Goal: Book appointment/travel/reservation

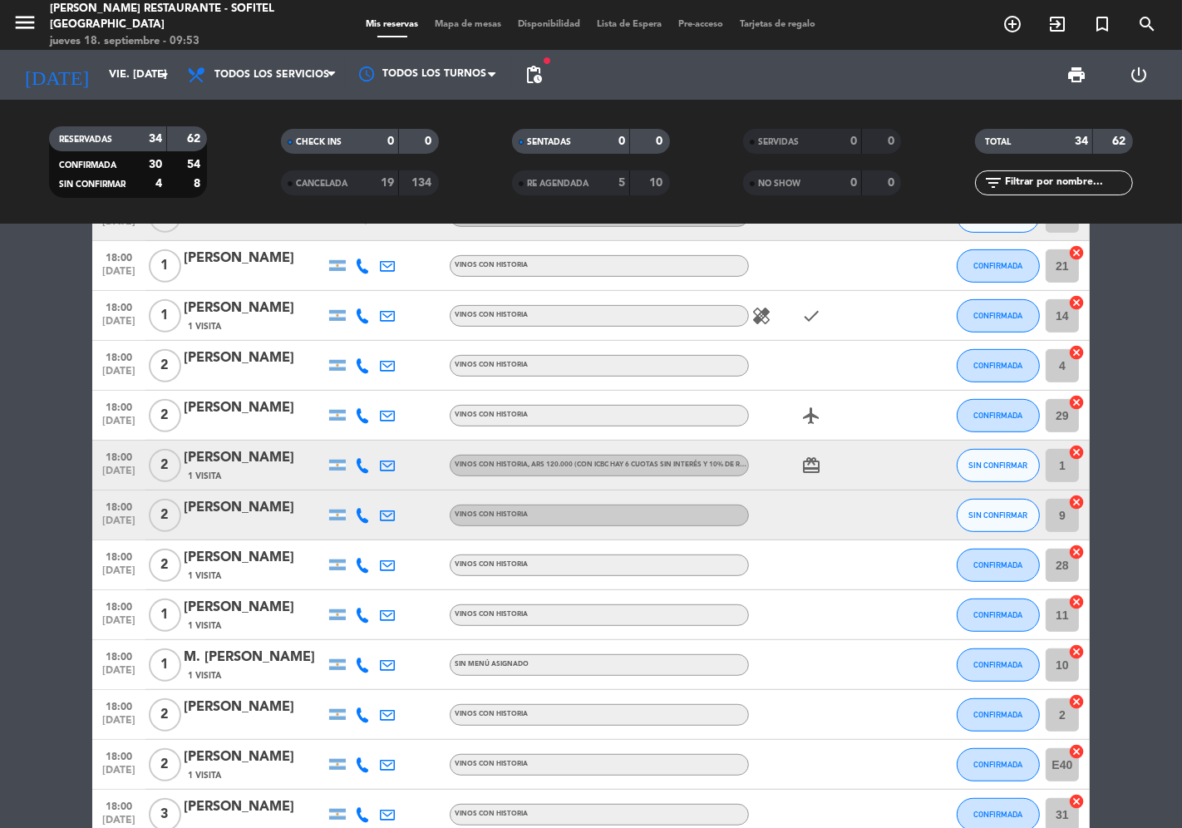
scroll to position [738, 0]
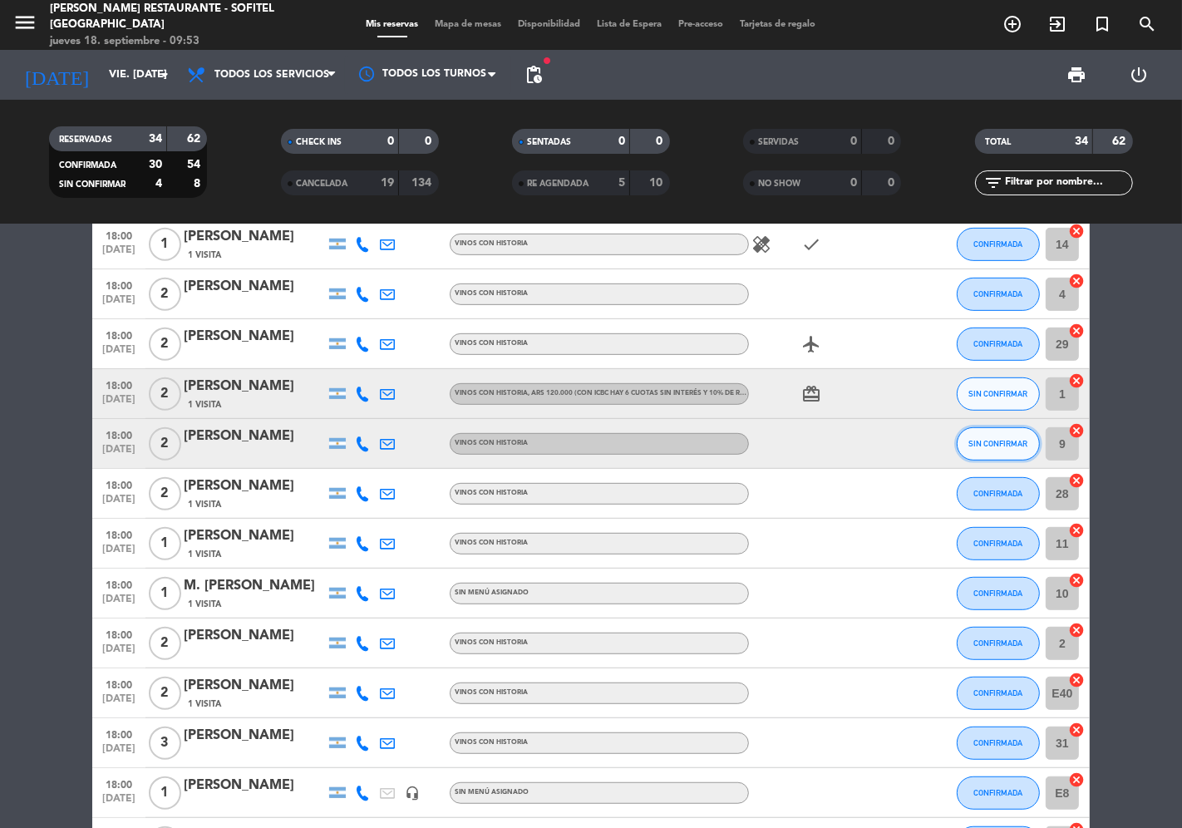
click at [981, 441] on span "SIN CONFIRMAR" at bounding box center [998, 443] width 59 height 9
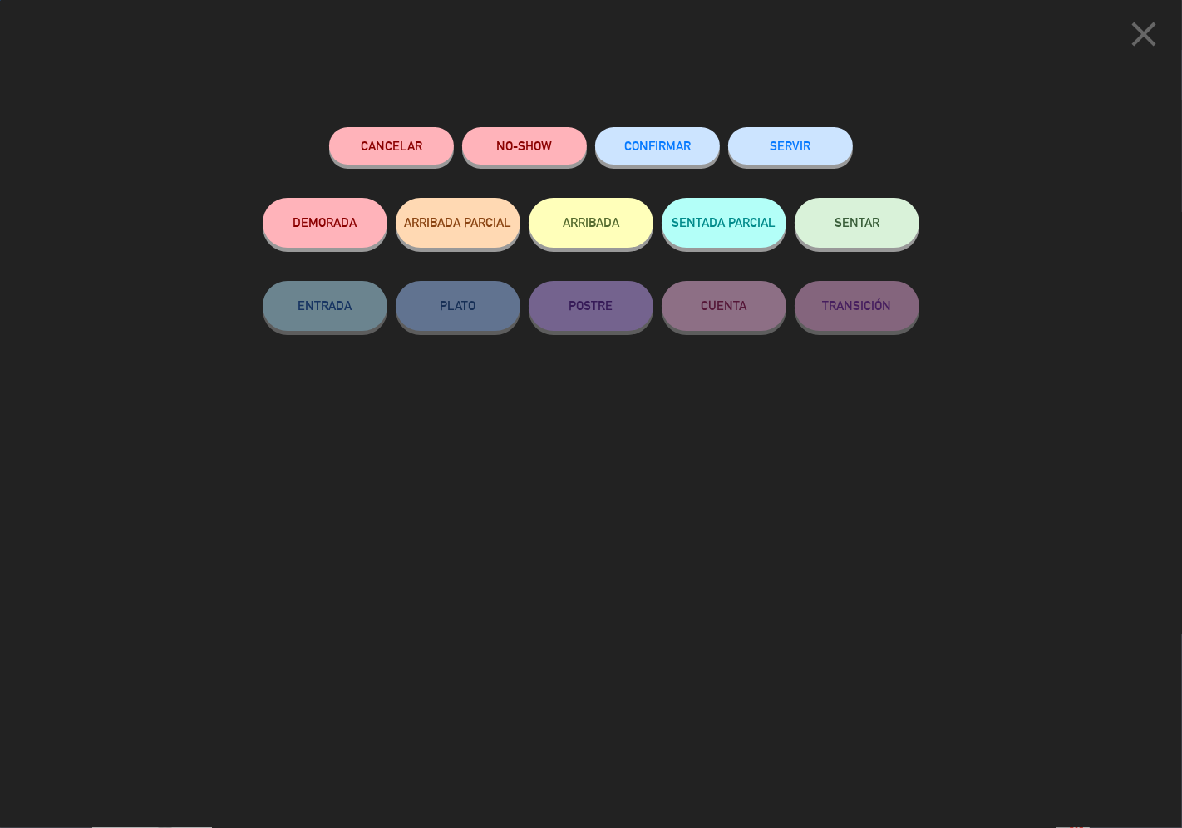
click at [683, 138] on button "CONFIRMAR" at bounding box center [657, 145] width 125 height 37
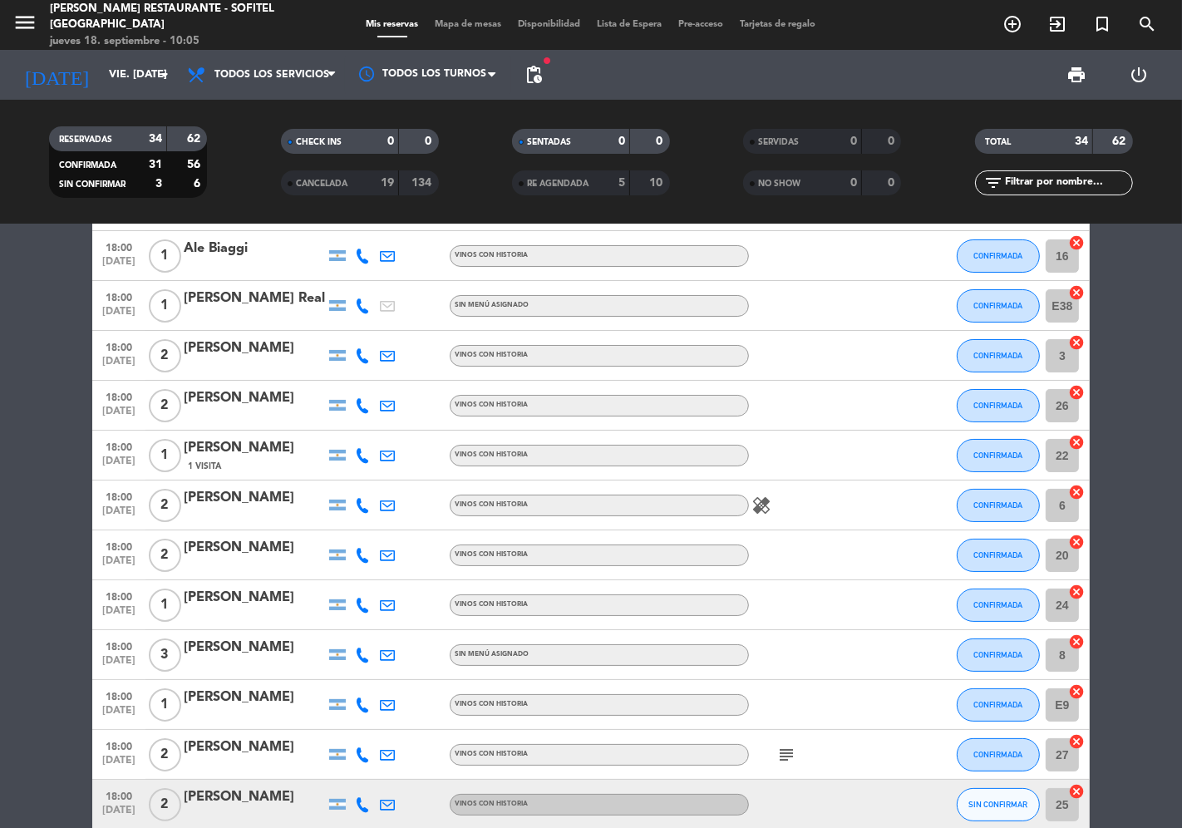
scroll to position [0, 0]
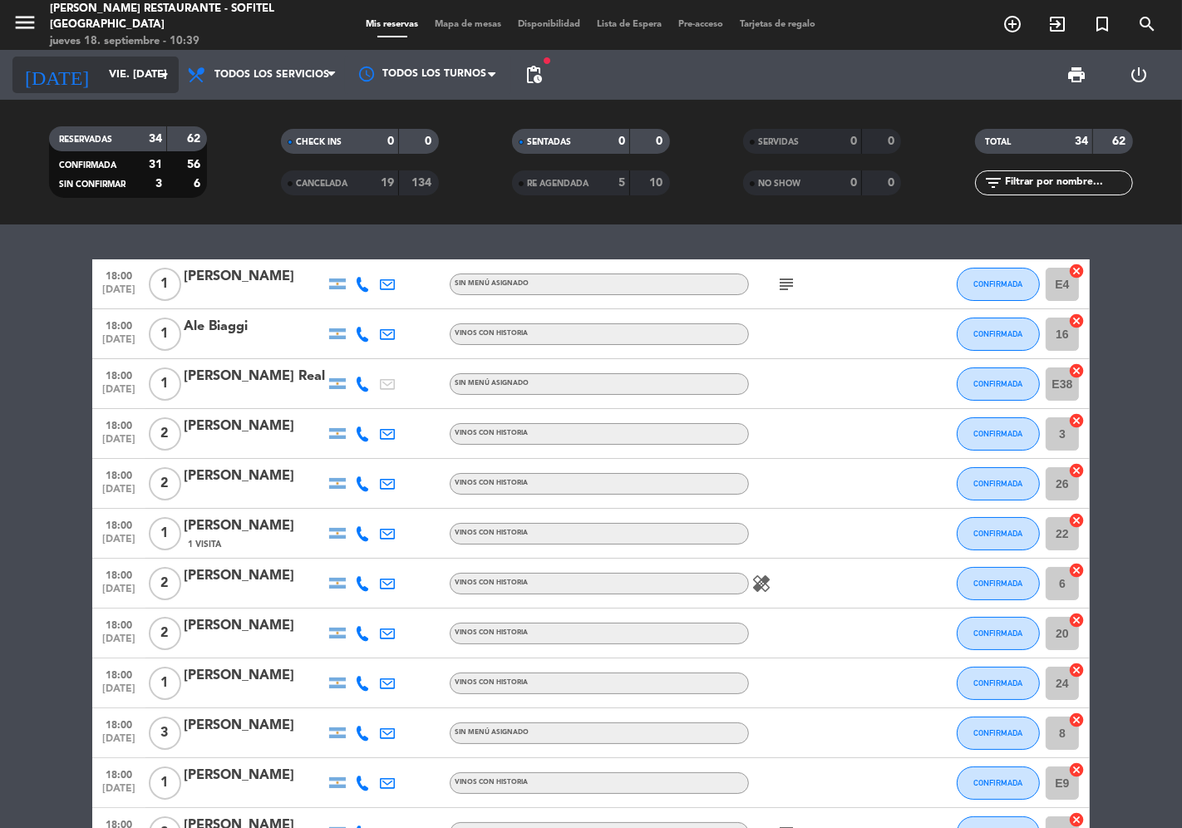
click at [105, 76] on input "vie. [DATE]" at bounding box center [173, 75] width 145 height 30
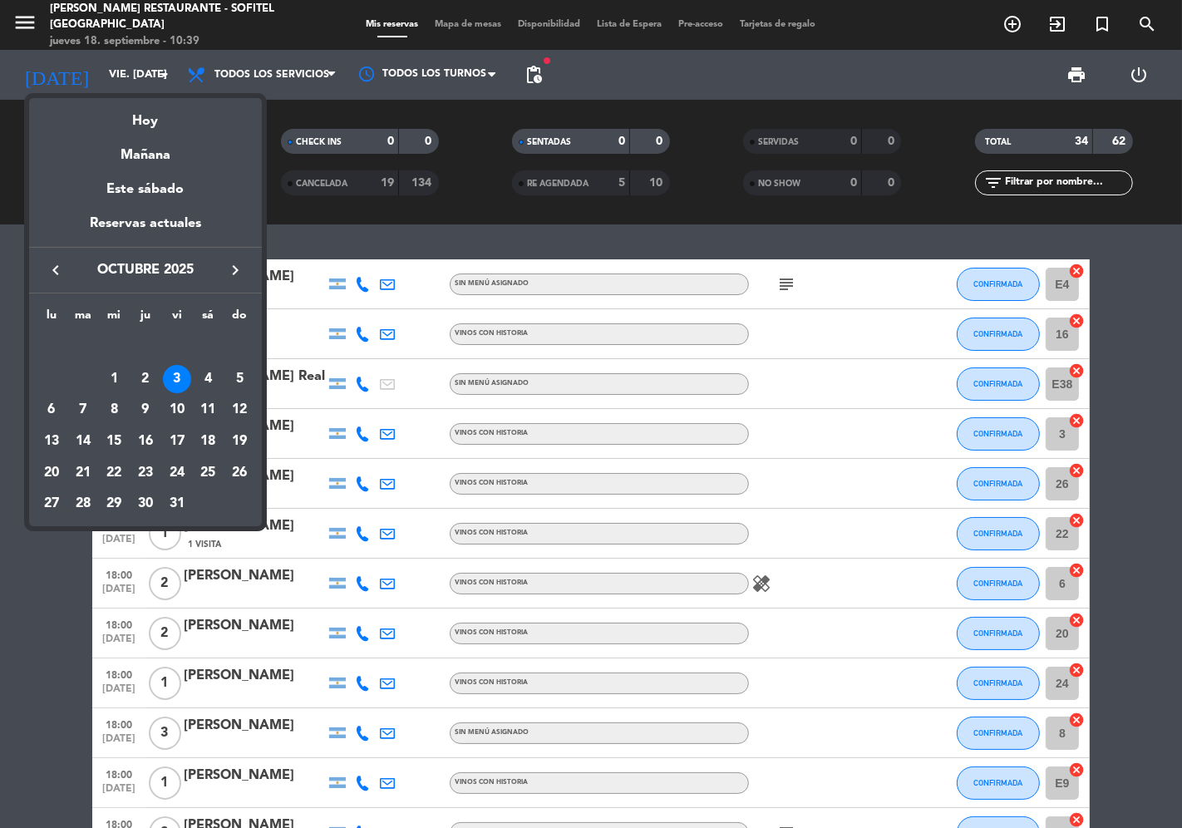
click at [60, 276] on icon "keyboard_arrow_left" at bounding box center [56, 270] width 20 height 20
click at [115, 472] on div "24" at bounding box center [114, 473] width 28 height 28
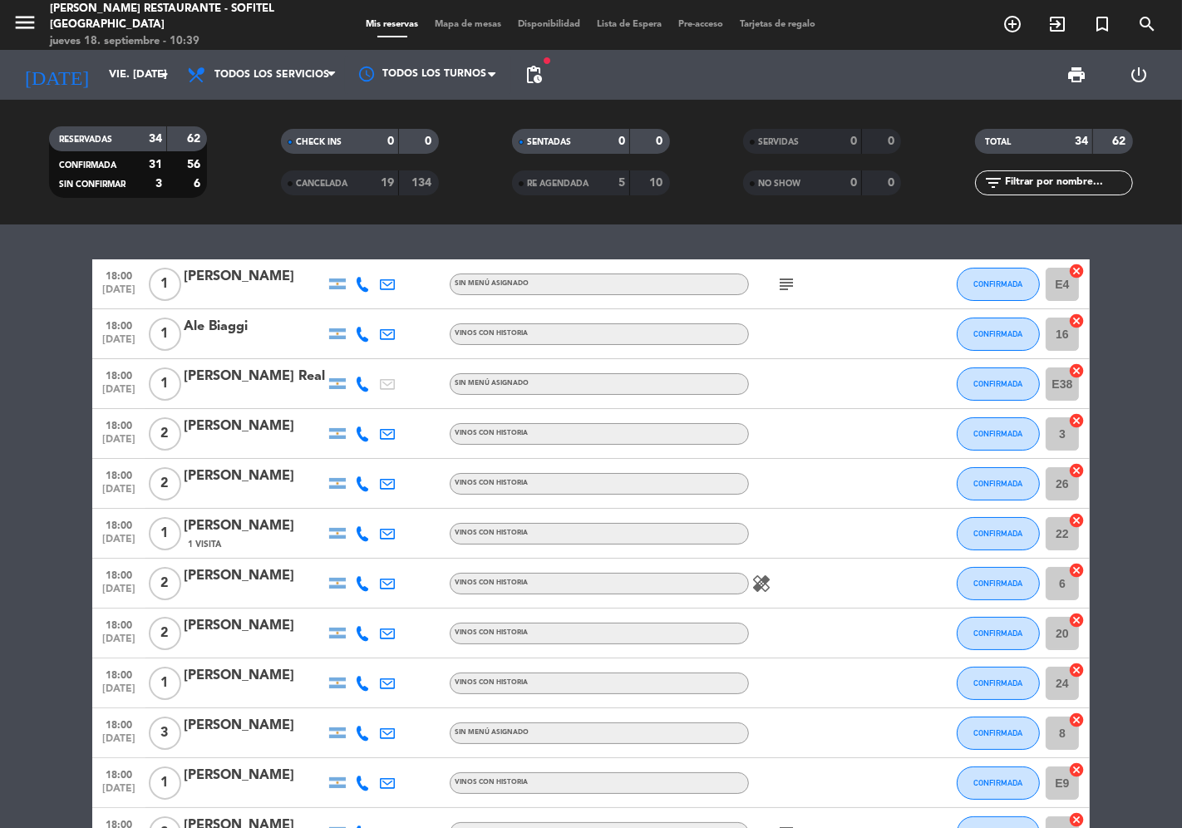
type input "mié. [DATE]"
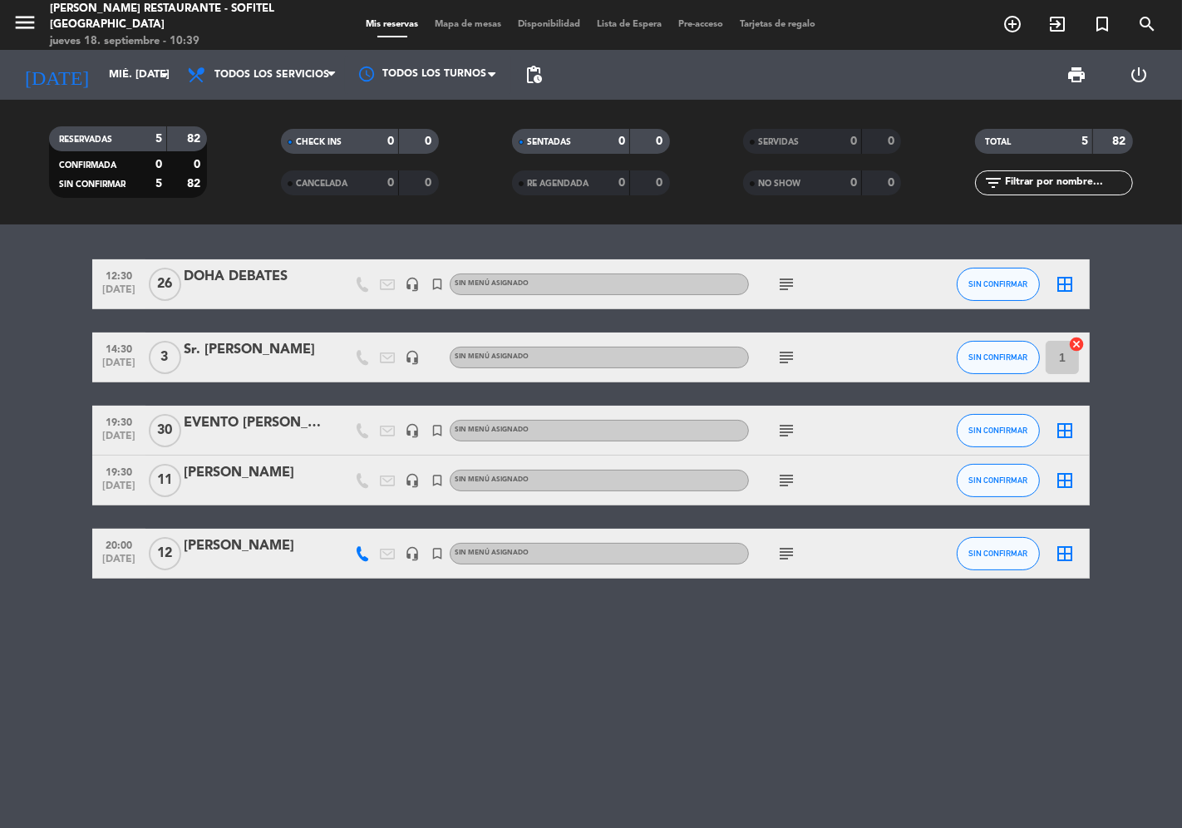
click at [218, 475] on div "[PERSON_NAME]" at bounding box center [254, 473] width 141 height 22
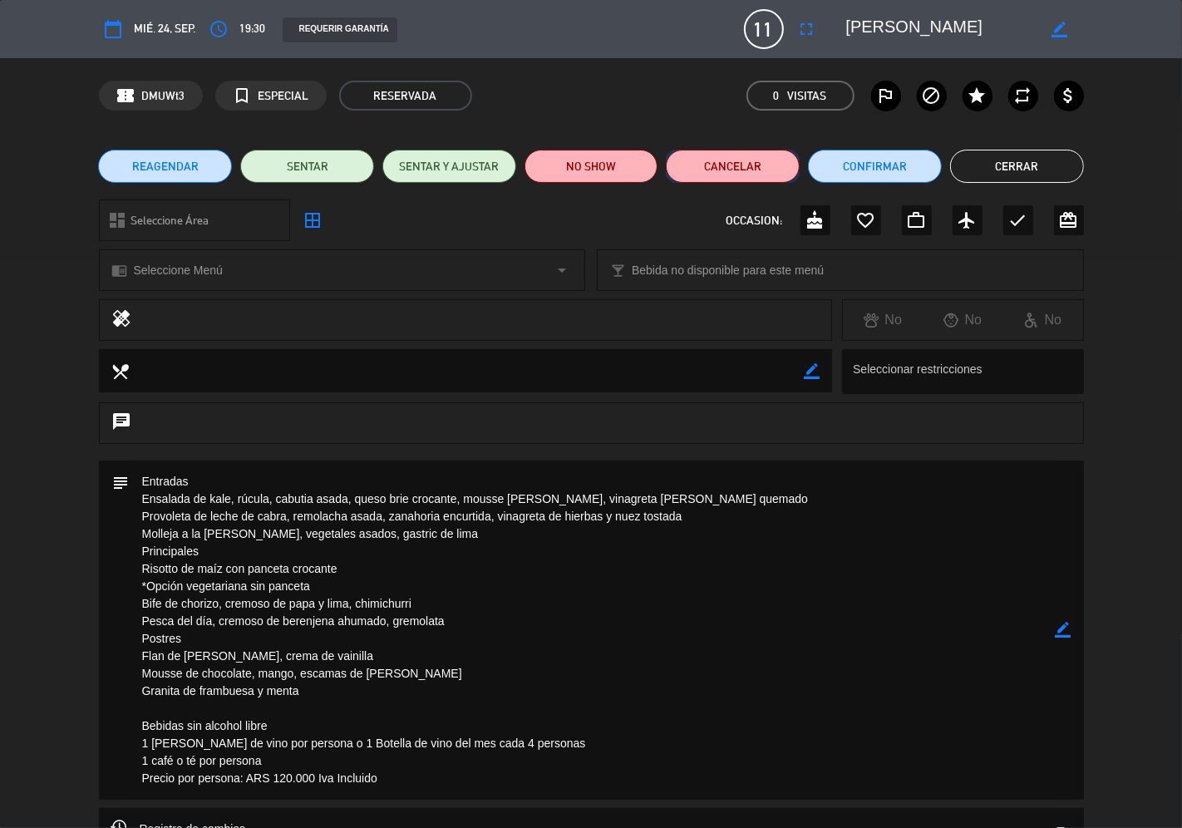
click at [718, 175] on button "Cancelar" at bounding box center [733, 166] width 134 height 33
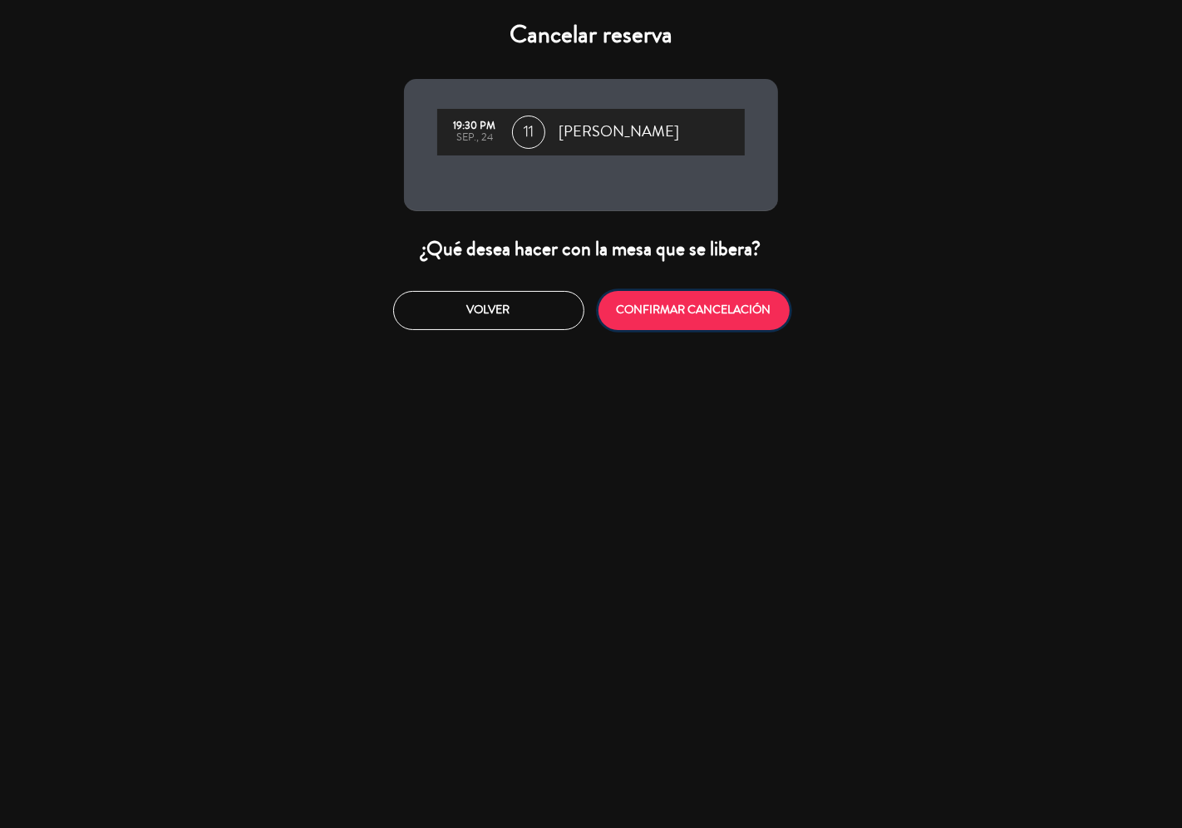
drag, startPoint x: 660, startPoint y: 308, endPoint x: 655, endPoint y: 316, distance: 9.0
click at [661, 308] on button "CONFIRMAR CANCELACIÓN" at bounding box center [694, 310] width 191 height 39
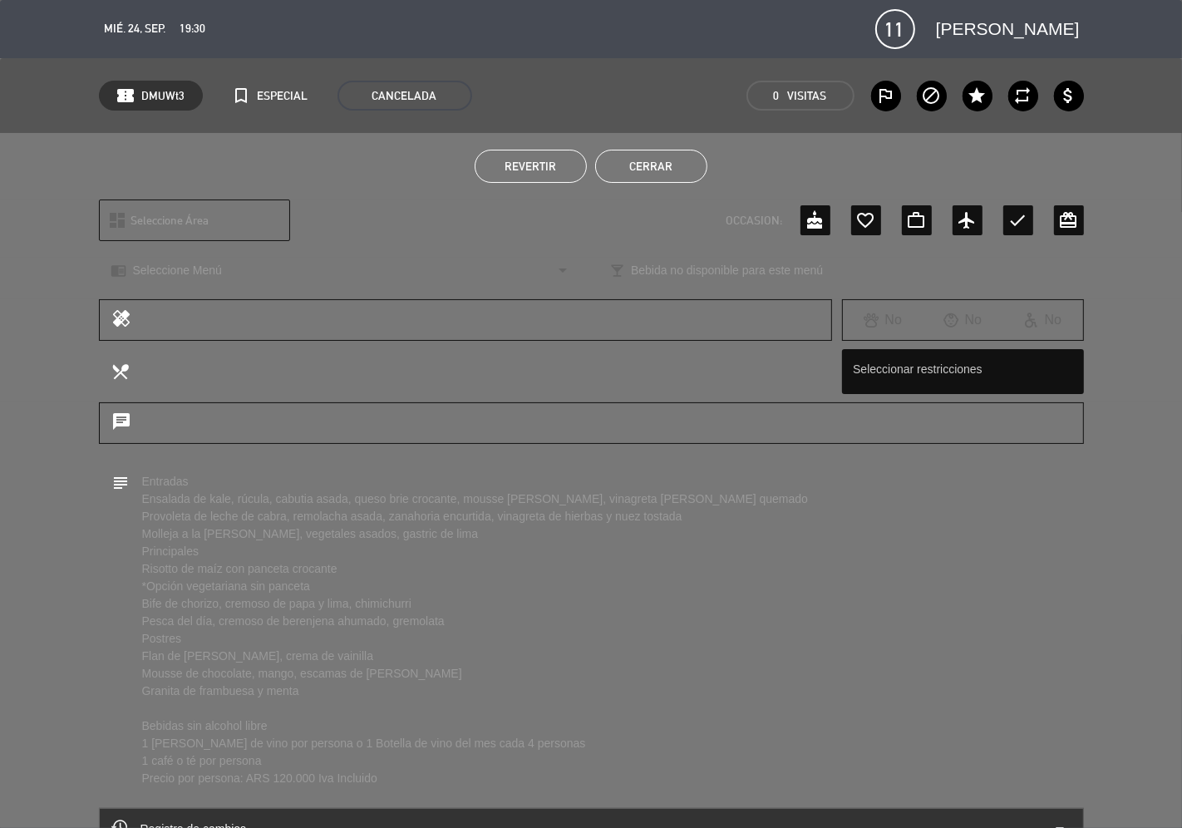
click at [645, 155] on button "Cerrar" at bounding box center [651, 166] width 112 height 33
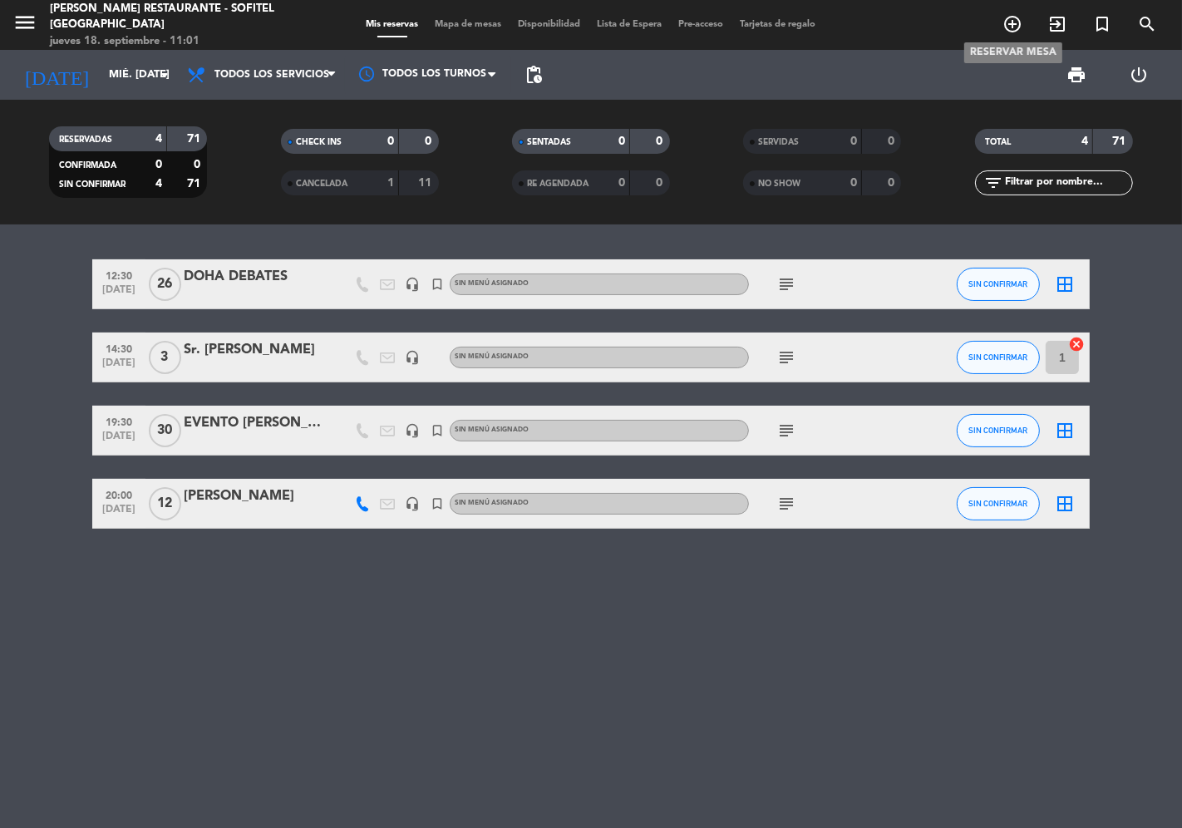
click at [1011, 14] on icon "add_circle_outline" at bounding box center [1013, 24] width 20 height 20
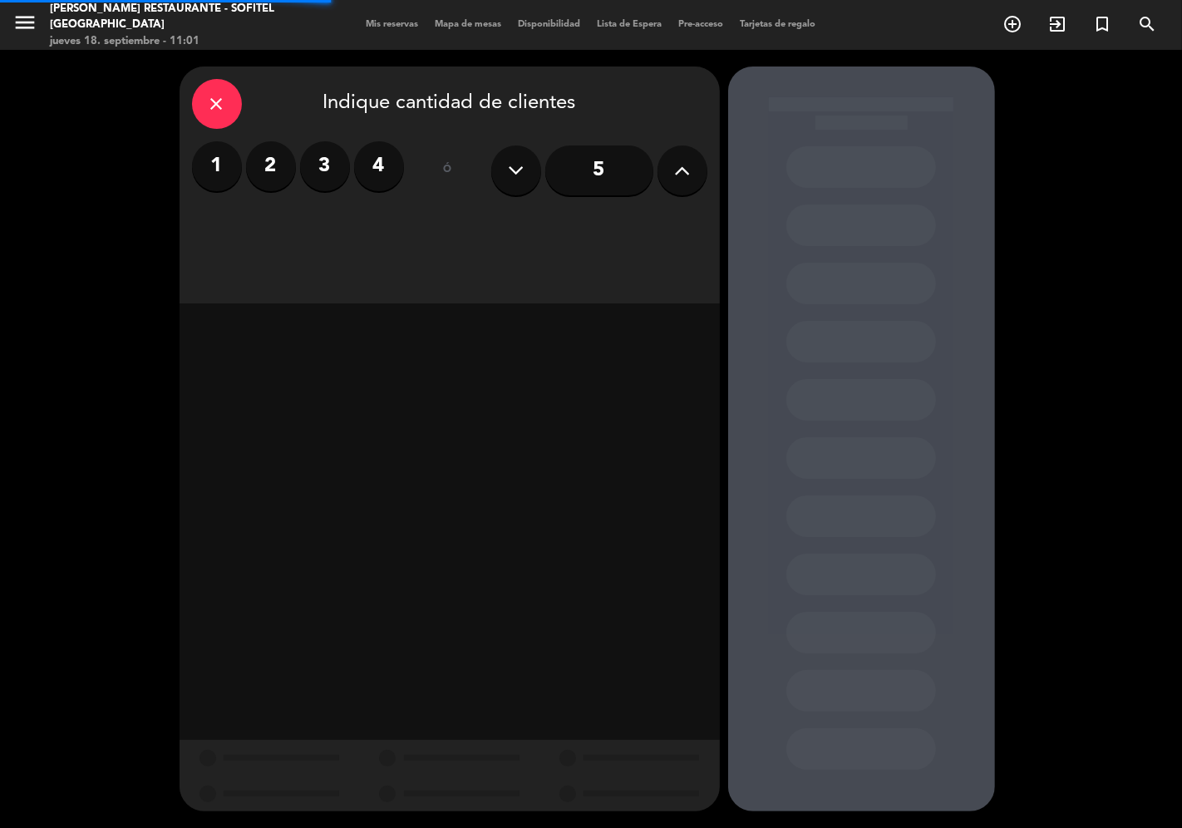
click at [258, 167] on label "2" at bounding box center [271, 166] width 50 height 50
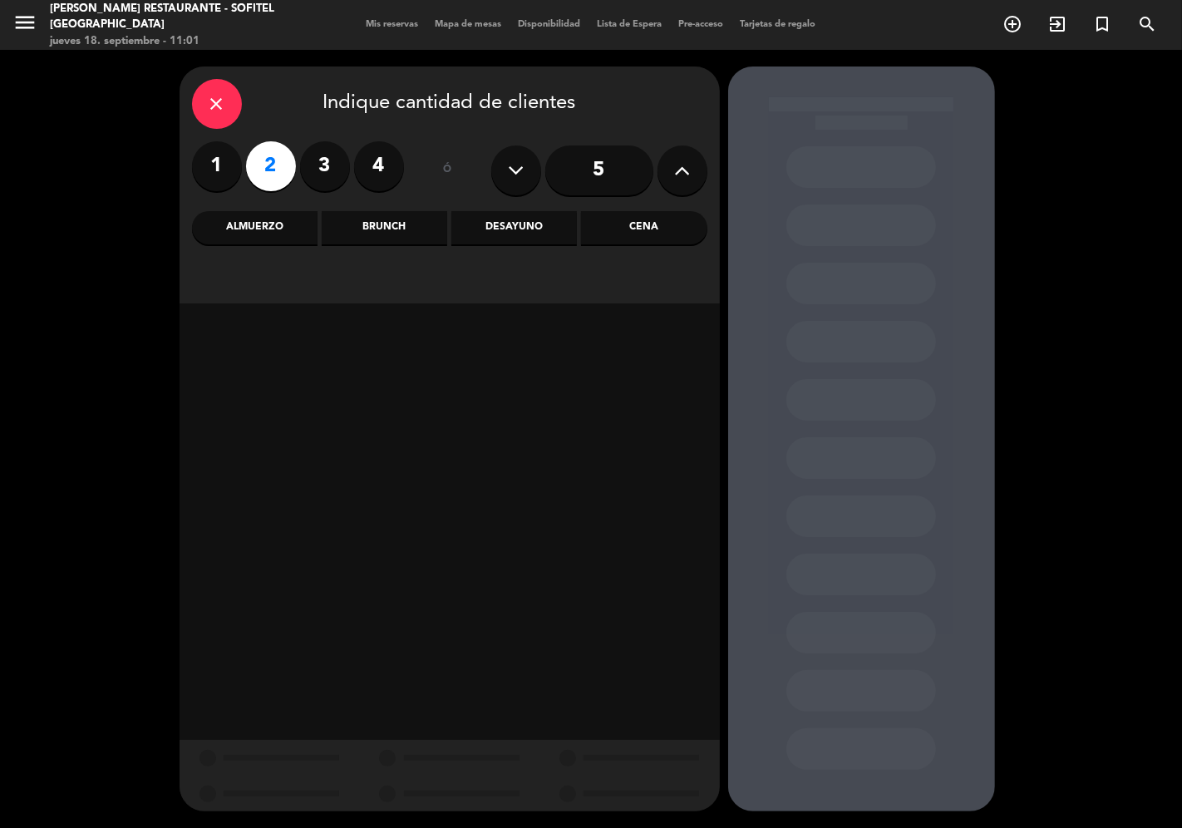
click at [253, 236] on div "Almuerzo" at bounding box center [255, 227] width 126 height 33
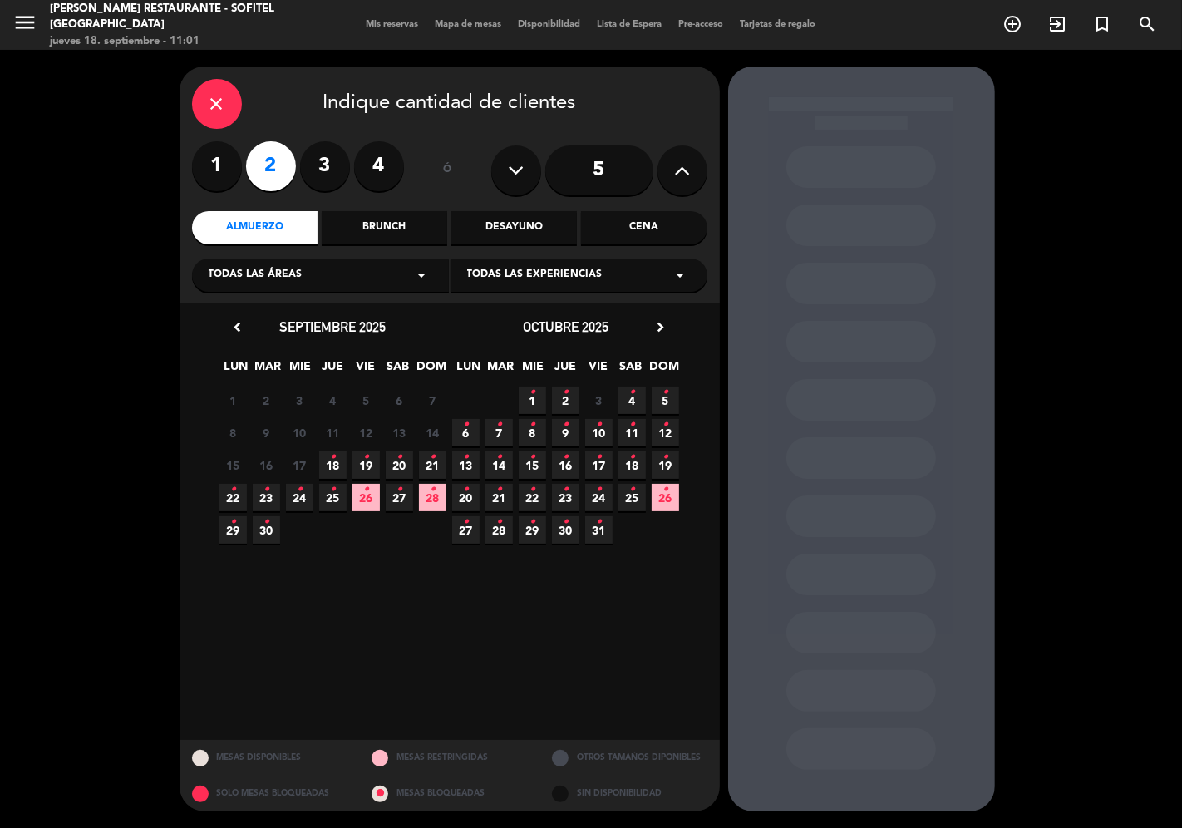
click at [333, 466] on icon "•" at bounding box center [333, 457] width 6 height 27
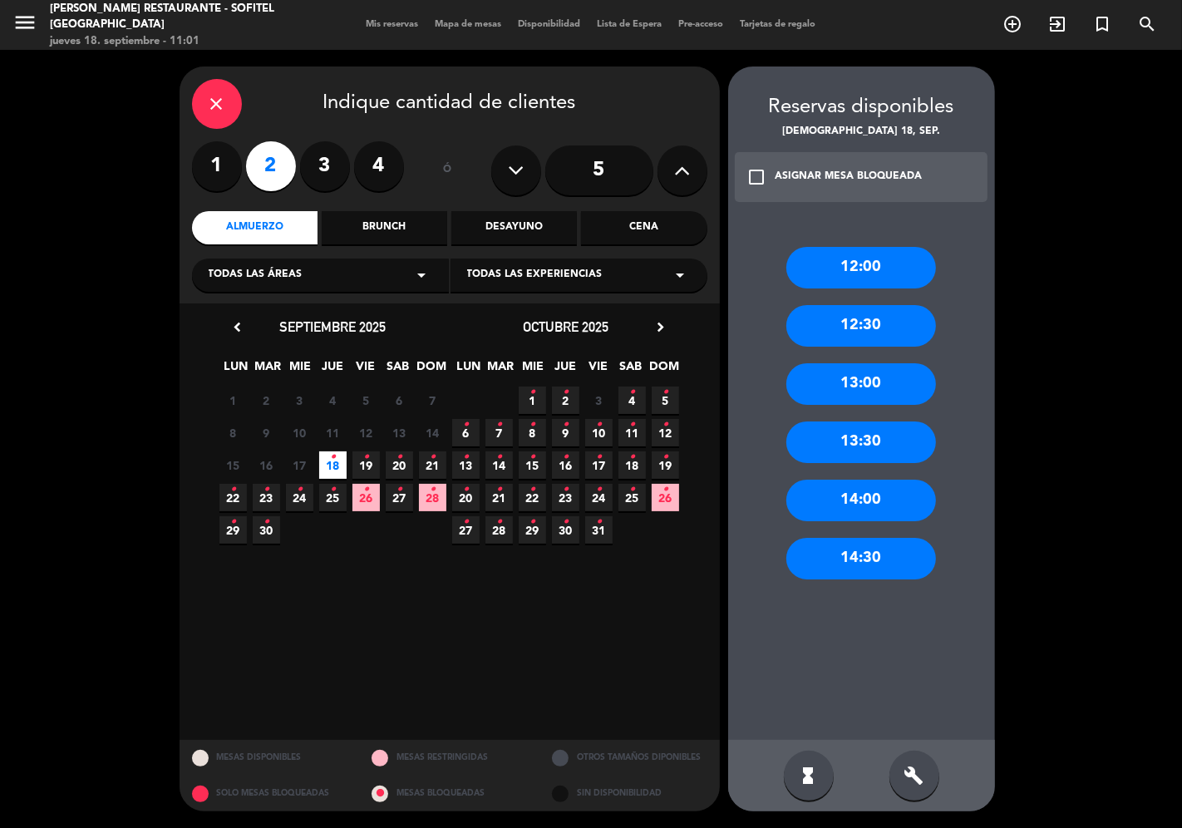
click at [880, 267] on div "12:00" at bounding box center [861, 268] width 150 height 42
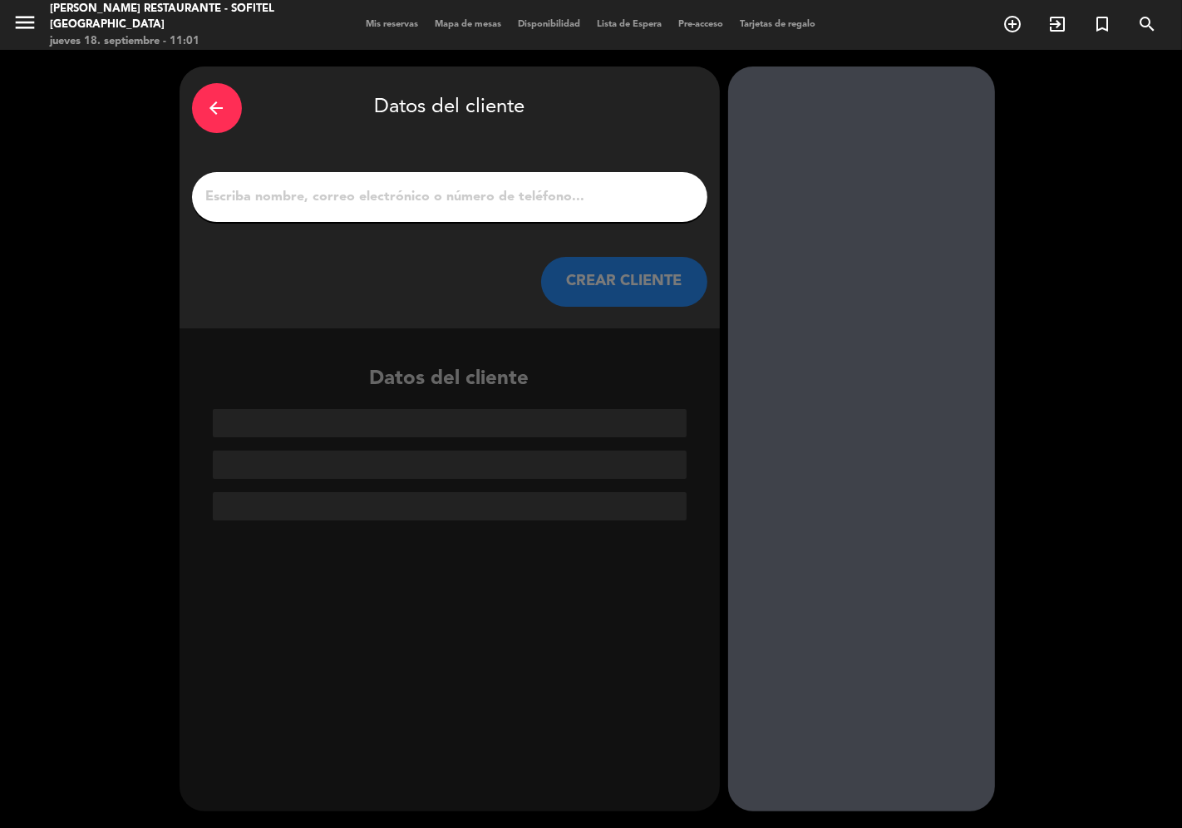
click at [391, 185] on input "1" at bounding box center [450, 196] width 490 height 23
paste input "[PERSON_NAME]"
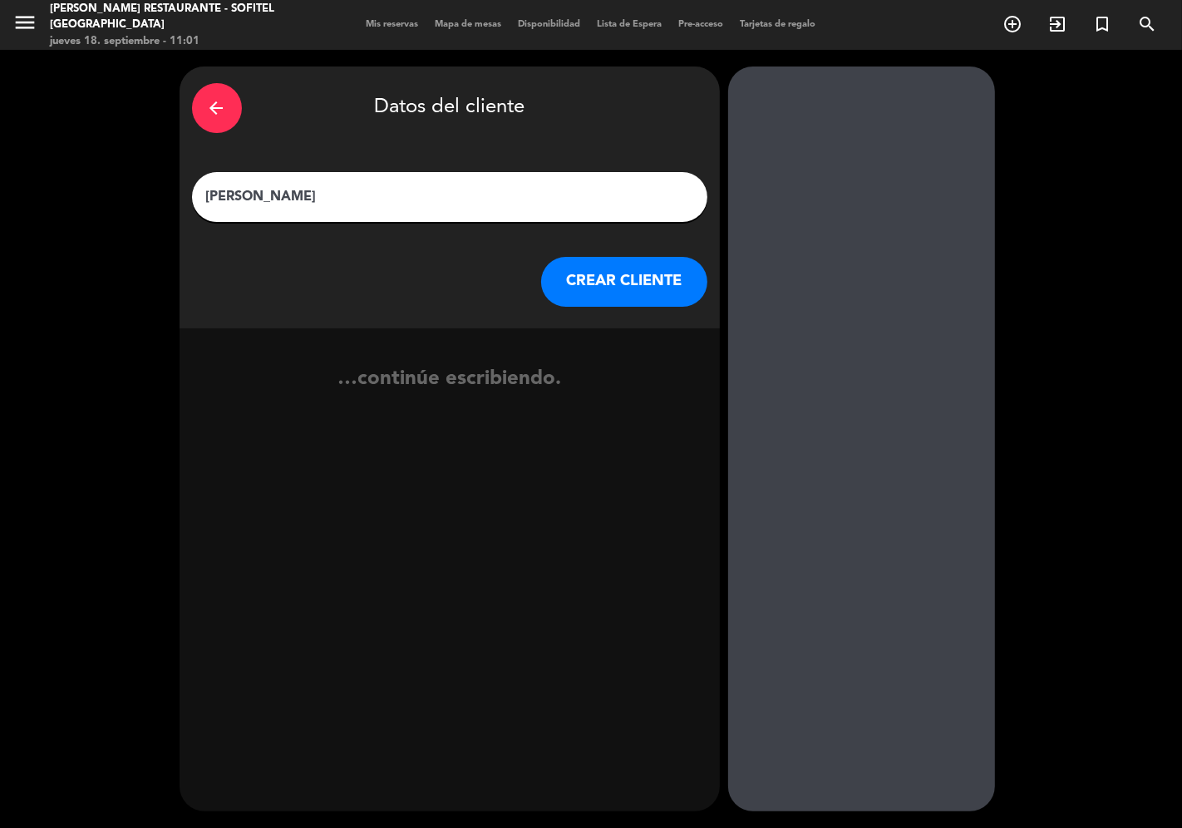
type input "[PERSON_NAME]"
click at [580, 293] on button "CREAR CLIENTE" at bounding box center [624, 282] width 166 height 50
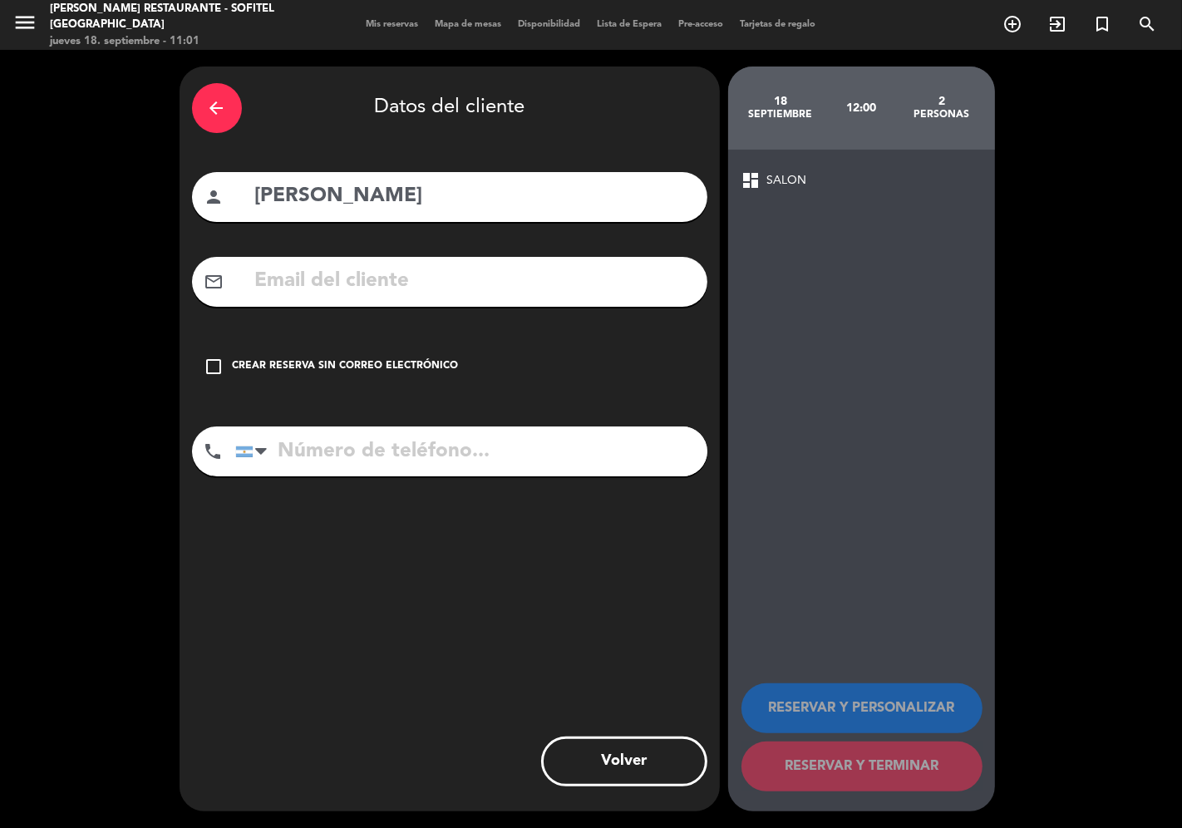
click at [400, 357] on div "check_box_outline_blank Crear reserva sin correo electrónico" at bounding box center [449, 367] width 515 height 50
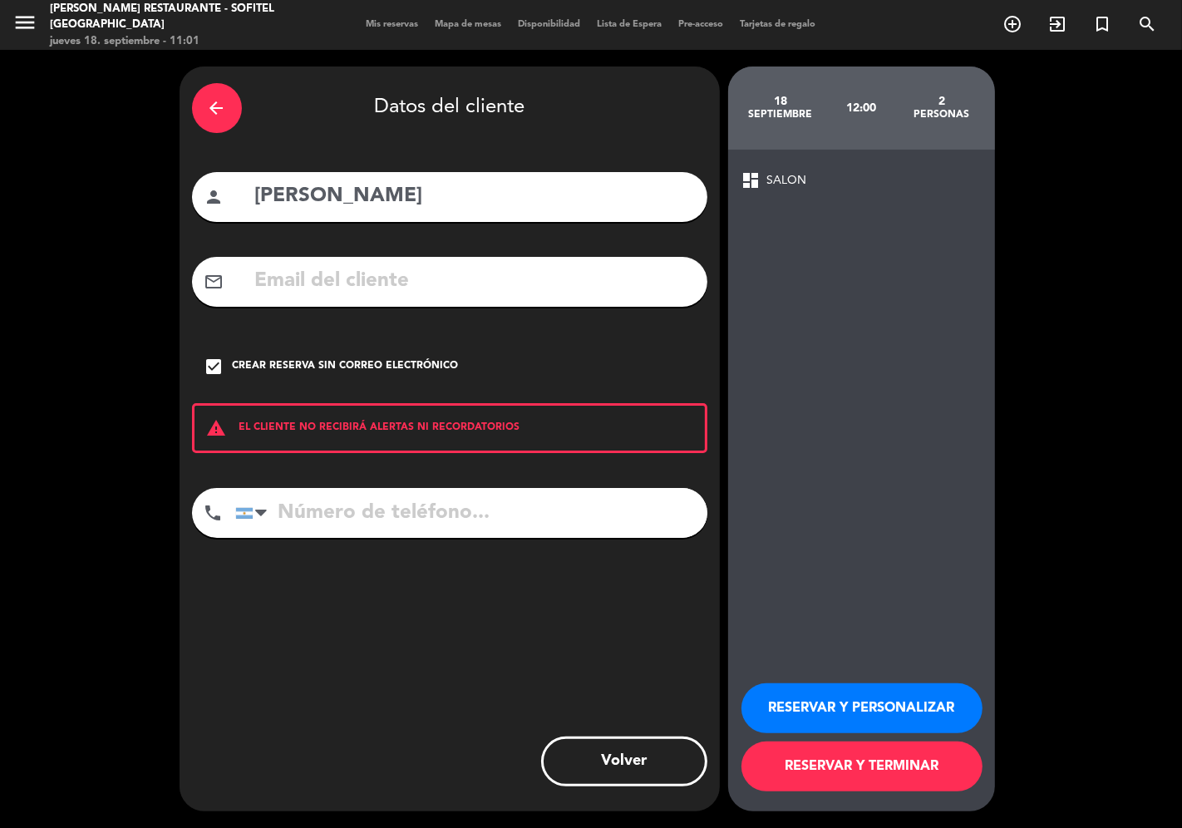
click at [811, 707] on button "RESERVAR Y PERSONALIZAR" at bounding box center [862, 708] width 241 height 50
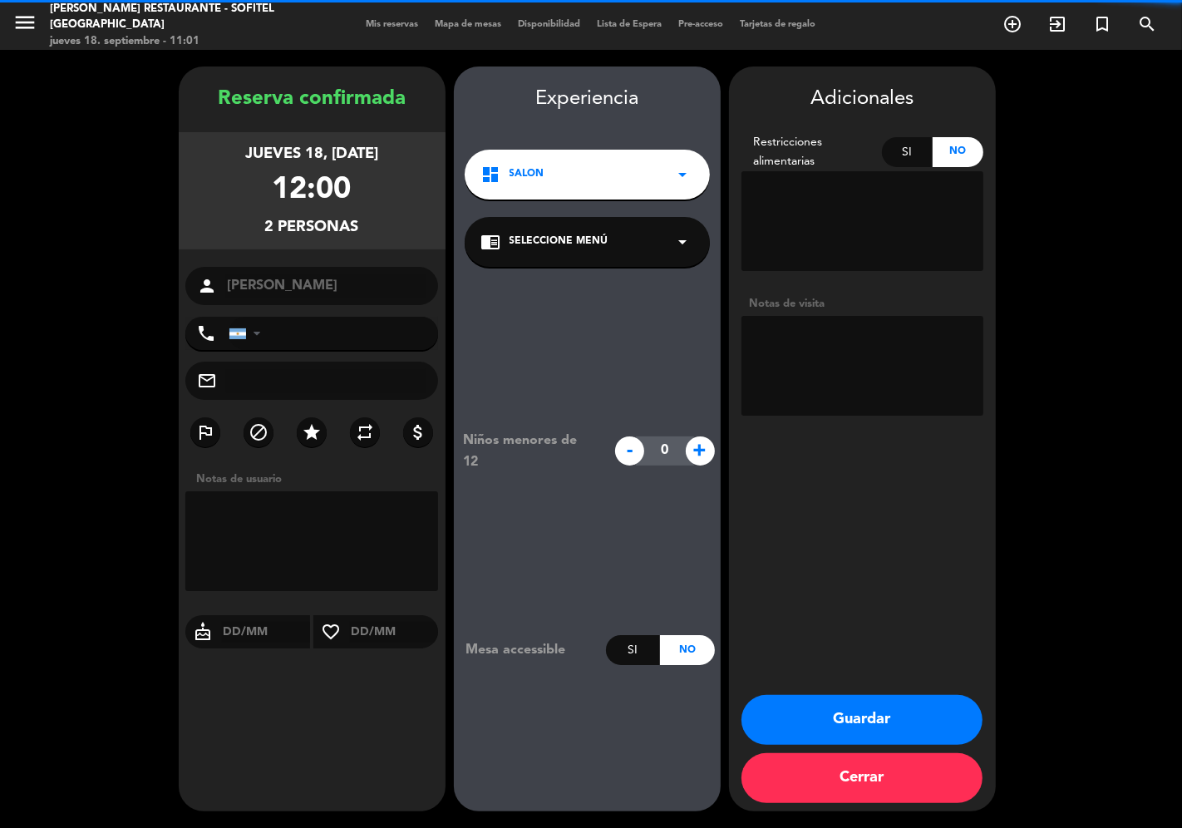
click at [801, 349] on textarea at bounding box center [863, 366] width 242 height 100
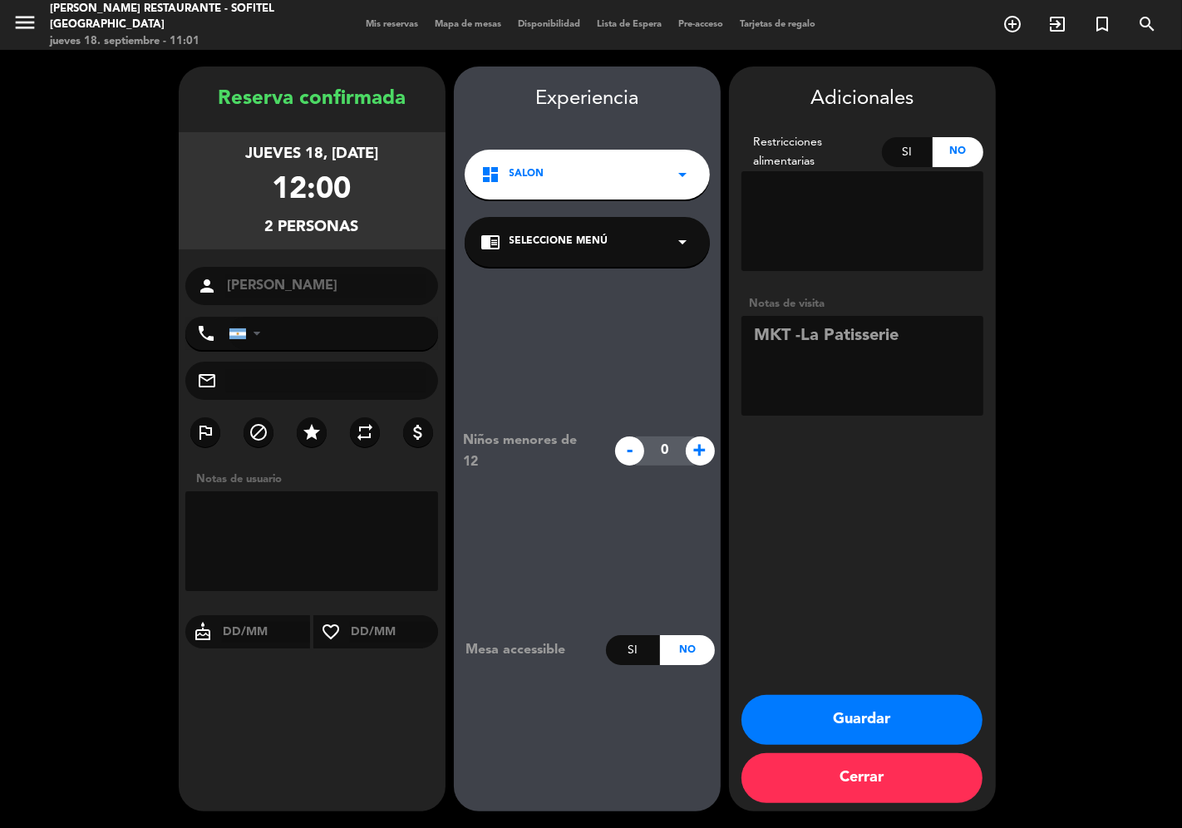
type textarea "MKT -La Patisserie"
click at [890, 725] on button "Guardar" at bounding box center [862, 720] width 241 height 50
